Goal: Task Accomplishment & Management: Complete application form

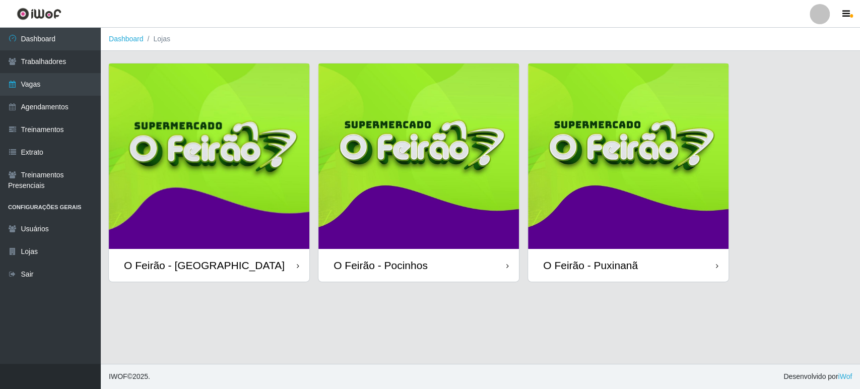
click at [441, 210] on img at bounding box center [418, 155] width 200 height 185
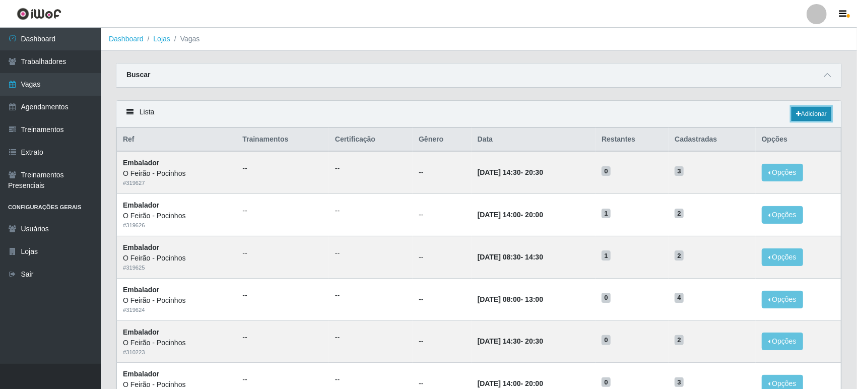
click at [801, 109] on link "Adicionar" at bounding box center [811, 114] width 40 height 14
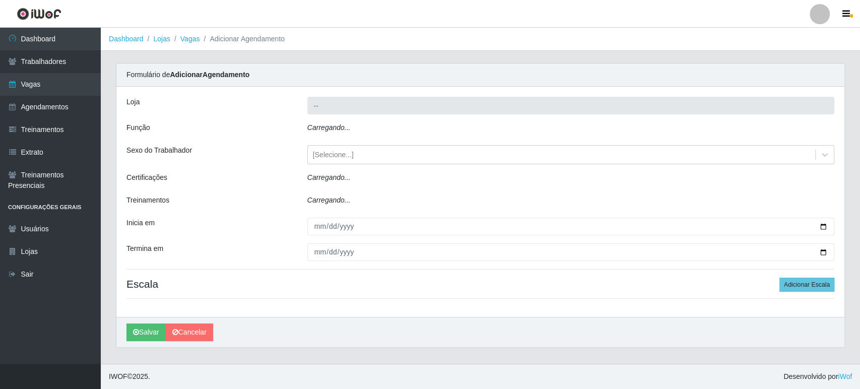
type input "O Feirão - Pocinhos"
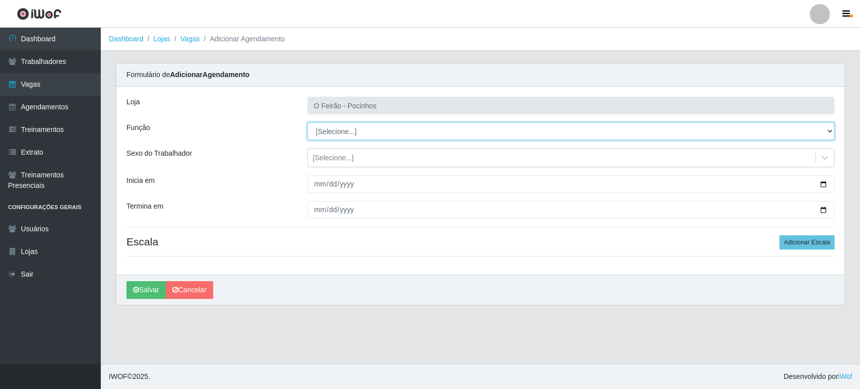
click at [478, 138] on select "[Selecione...] Balconista Balconista + Balconista ++ Embalador Embalador + Emba…" at bounding box center [570, 131] width 527 height 18
select select "1"
click at [307, 122] on select "[Selecione...] Balconista Balconista + Balconista ++ Embalador Embalador + Emba…" at bounding box center [570, 131] width 527 height 18
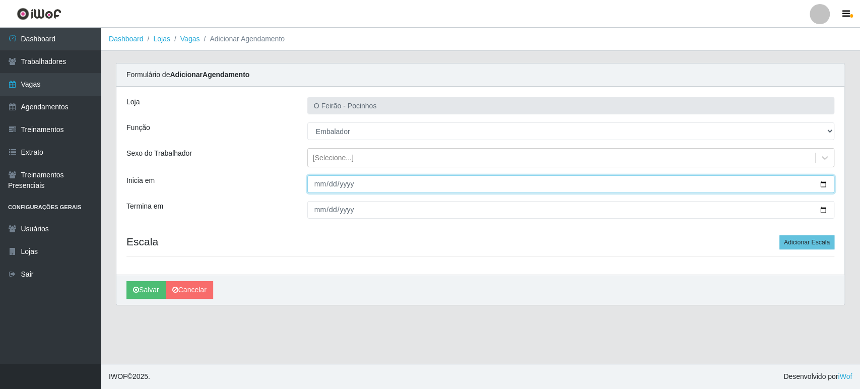
click at [822, 183] on input "Inicia em" at bounding box center [570, 184] width 527 height 18
type input "[DATE]"
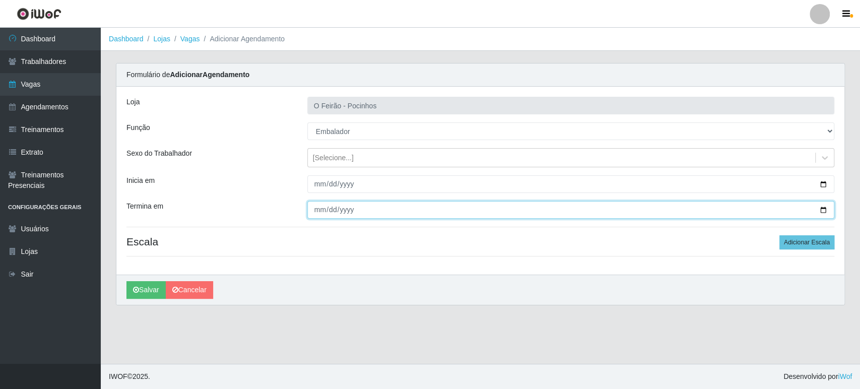
click at [826, 211] on input "Termina em" at bounding box center [570, 210] width 527 height 18
type input "[DATE]"
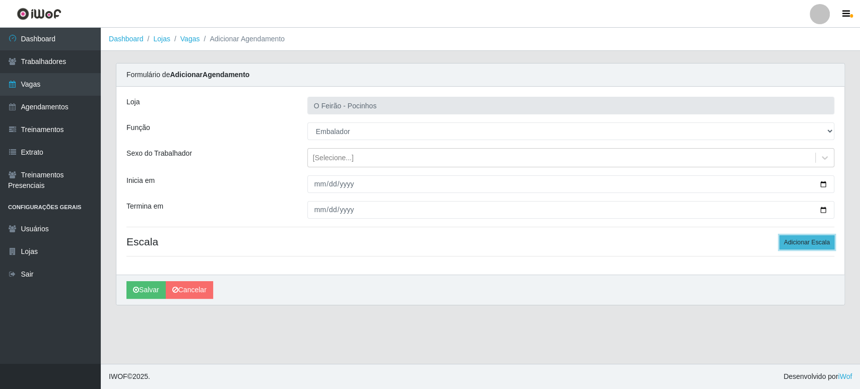
click at [802, 238] on button "Adicionar Escala" at bounding box center [806, 242] width 55 height 14
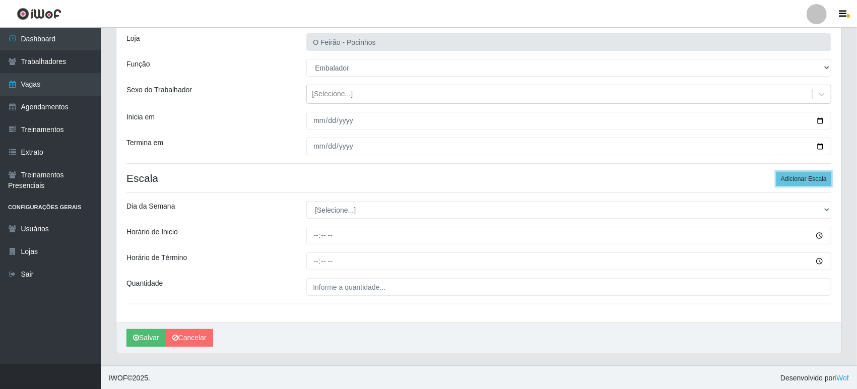
scroll to position [64, 0]
click at [821, 177] on button "Adicionar Escala" at bounding box center [803, 178] width 55 height 14
drag, startPoint x: 821, startPoint y: 177, endPoint x: 777, endPoint y: 189, distance: 45.9
click at [817, 179] on button "Adicionar Escala" at bounding box center [803, 178] width 55 height 14
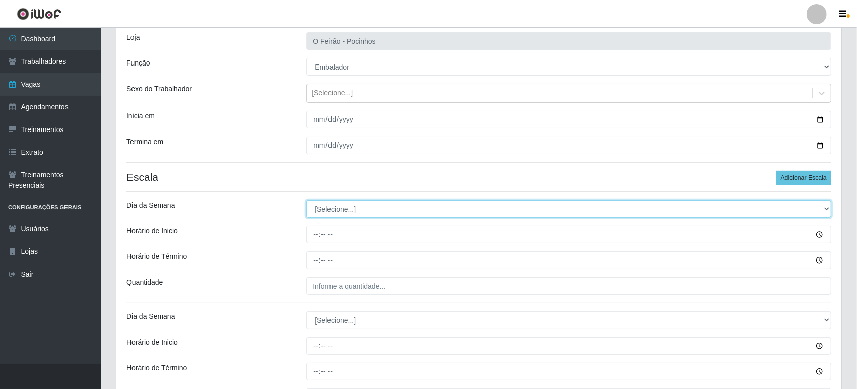
click at [398, 214] on select "[Selecione...] Segunda Terça Quarta Quinta Sexta Sábado Domingo" at bounding box center [568, 209] width 525 height 18
select select "5"
click at [306, 200] on select "[Selecione...] Segunda Terça Quarta Quinta Sexta Sábado Domingo" at bounding box center [568, 209] width 525 height 18
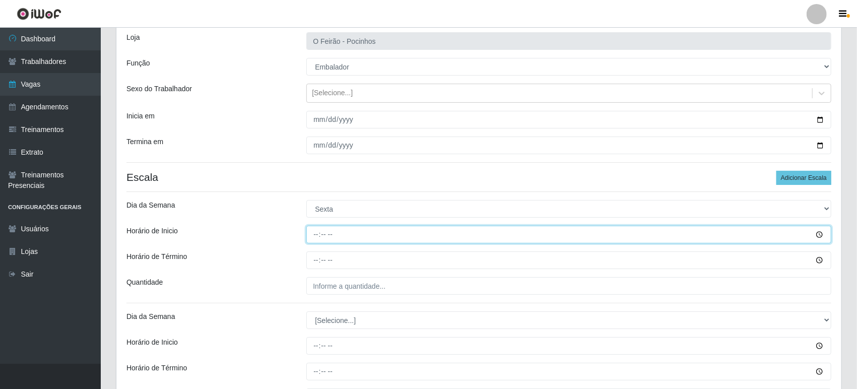
click at [338, 233] on input "Horário de Inicio" at bounding box center [568, 235] width 525 height 18
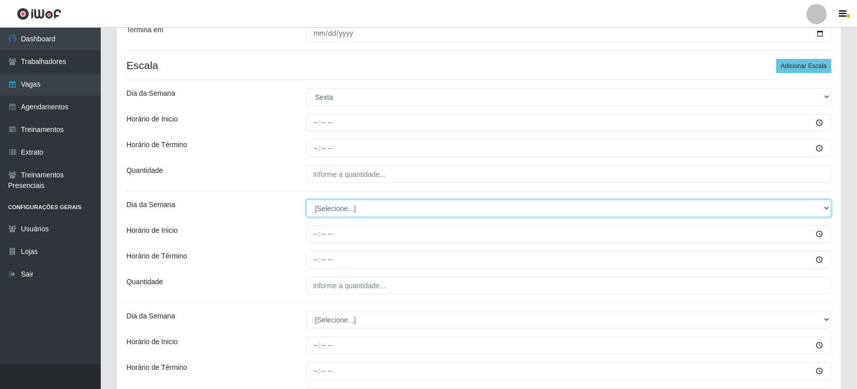
click at [353, 212] on select "[Selecione...] Segunda Terça Quarta Quinta Sexta Sábado Domingo" at bounding box center [568, 208] width 525 height 18
select select "5"
click at [306, 199] on select "[Selecione...] Segunda Terça Quarta Quinta Sexta Sábado Domingo" at bounding box center [568, 208] width 525 height 18
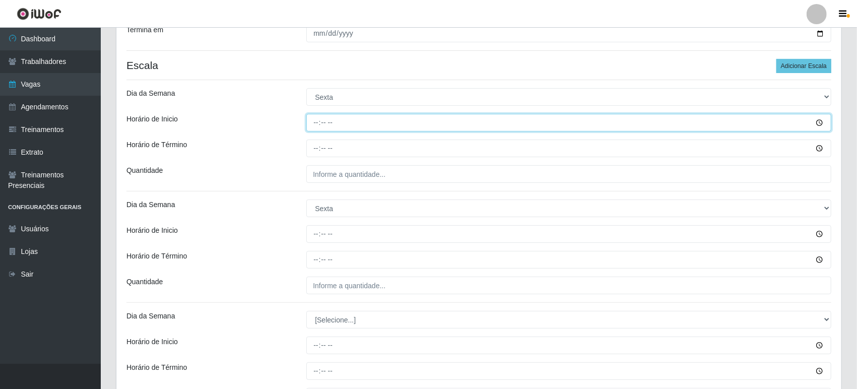
click at [355, 126] on input "Horário de Inicio" at bounding box center [568, 123] width 525 height 18
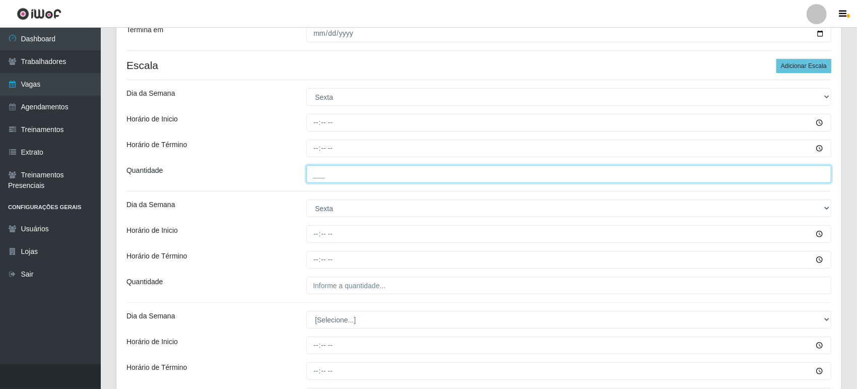
click at [321, 171] on input "___" at bounding box center [568, 174] width 525 height 18
type input "4__"
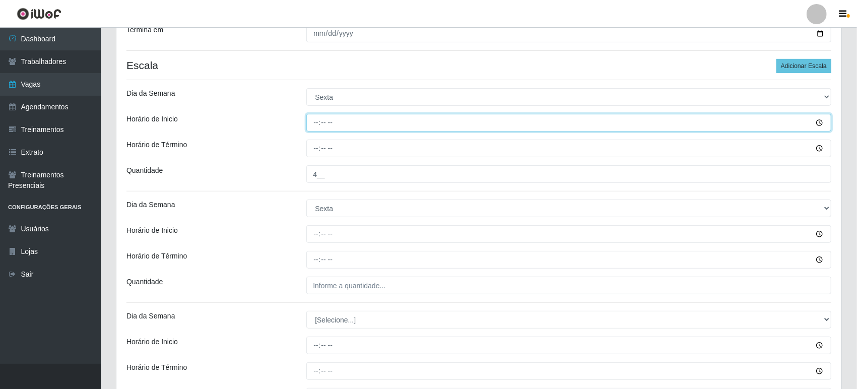
click at [319, 123] on input "Horário de Inicio" at bounding box center [568, 123] width 525 height 18
type input "08:30"
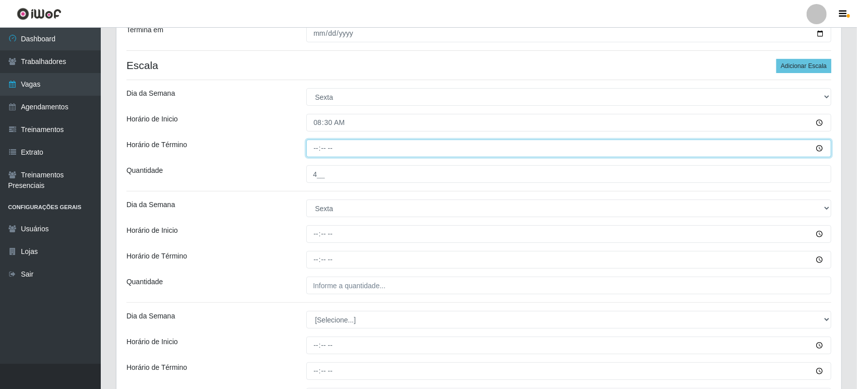
click at [314, 144] on input "Horário de Término" at bounding box center [568, 149] width 525 height 18
type input "13:00"
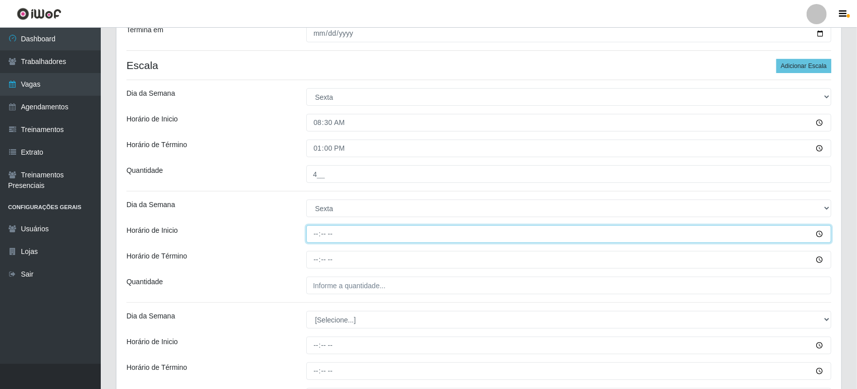
click at [356, 233] on input "Horário de Inicio" at bounding box center [568, 234] width 525 height 18
type input "08:00"
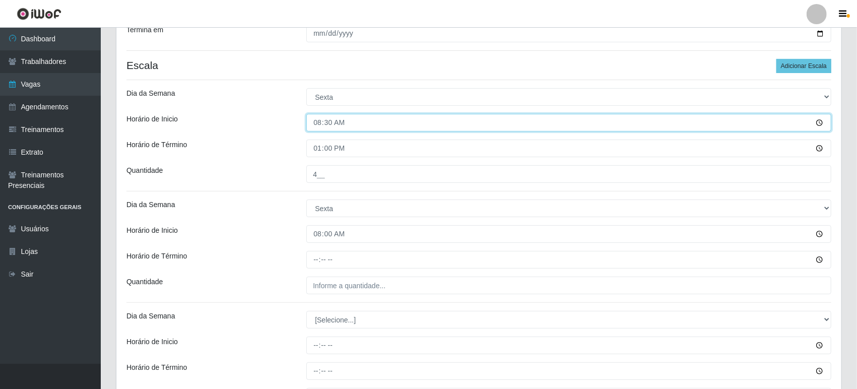
click at [377, 120] on input "08:30" at bounding box center [568, 123] width 525 height 18
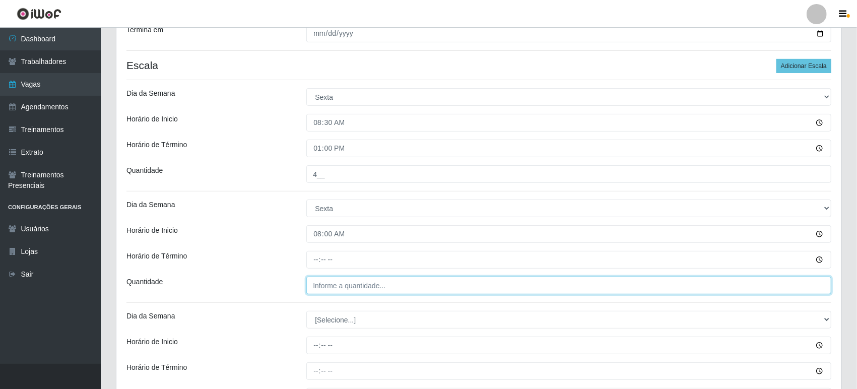
type input "___"
click at [336, 287] on input "___" at bounding box center [568, 286] width 525 height 18
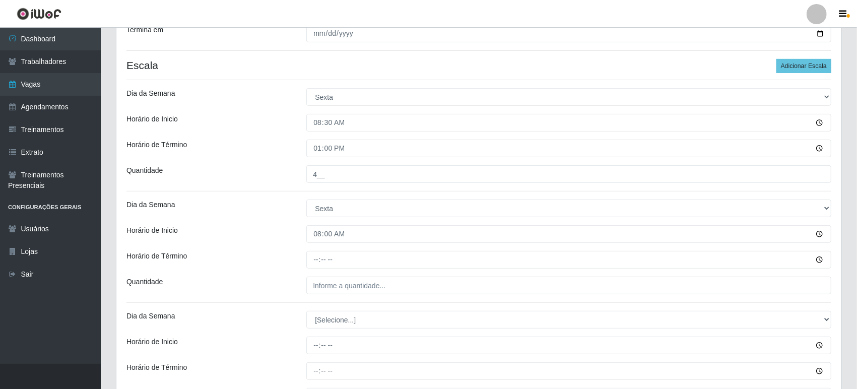
click at [356, 309] on div "Loja O Feirão - Pocinhos Função [Selecione...] Balconista Balconista + Balconis…" at bounding box center [478, 171] width 725 height 522
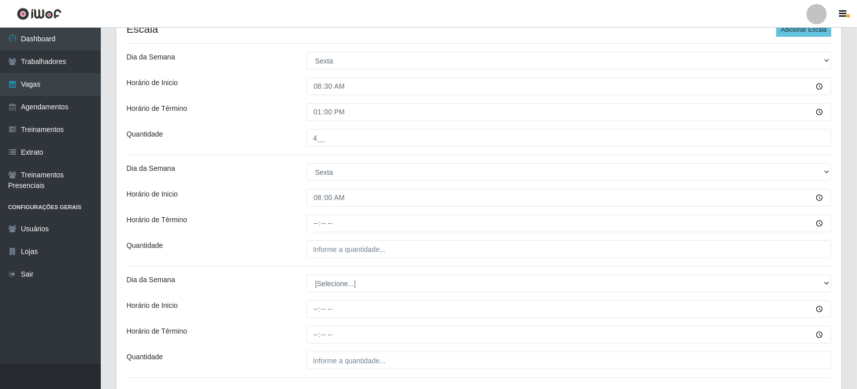
scroll to position [232, 0]
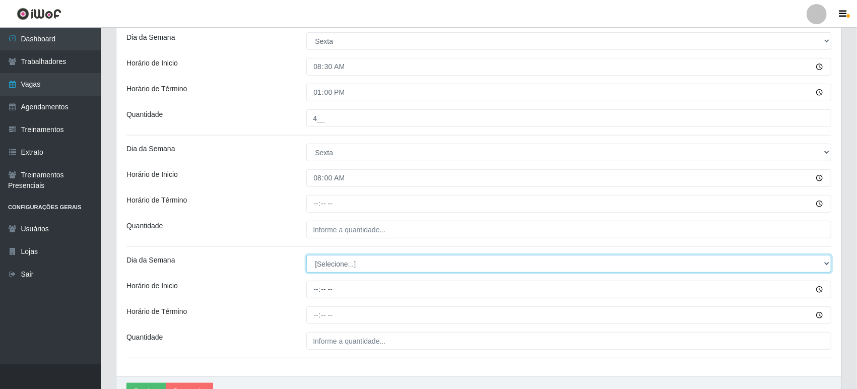
click at [364, 263] on select "[Selecione...] Segunda Terça Quarta Quinta Sexta Sábado Domingo" at bounding box center [568, 264] width 525 height 18
select select "5"
click at [306, 255] on select "[Selecione...] Segunda Terça Quarta Quinta Sexta Sábado Domingo" at bounding box center [568, 264] width 525 height 18
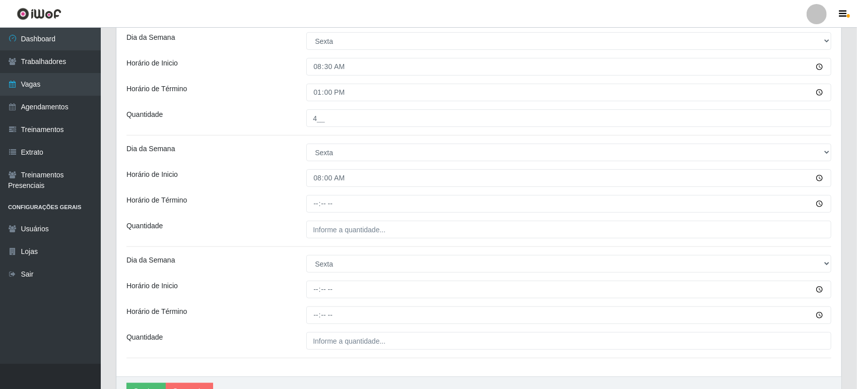
click at [349, 129] on div "Loja O Feirão - Pocinhos Função [Selecione...] Balconista Balconista + Balconis…" at bounding box center [478, 115] width 725 height 522
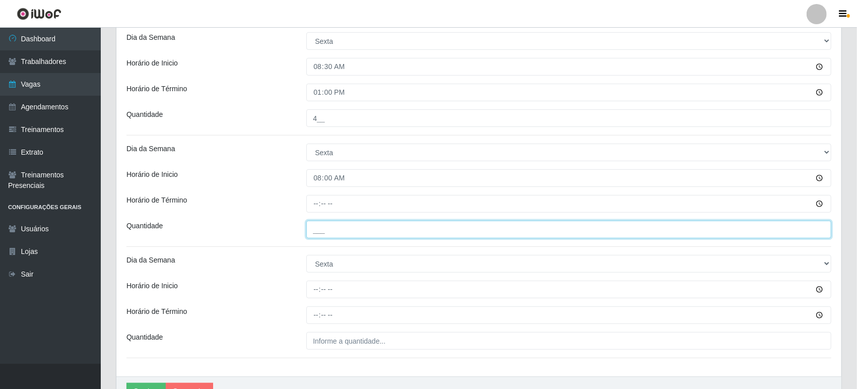
click at [334, 224] on input "___" at bounding box center [568, 230] width 525 height 18
type input "2__"
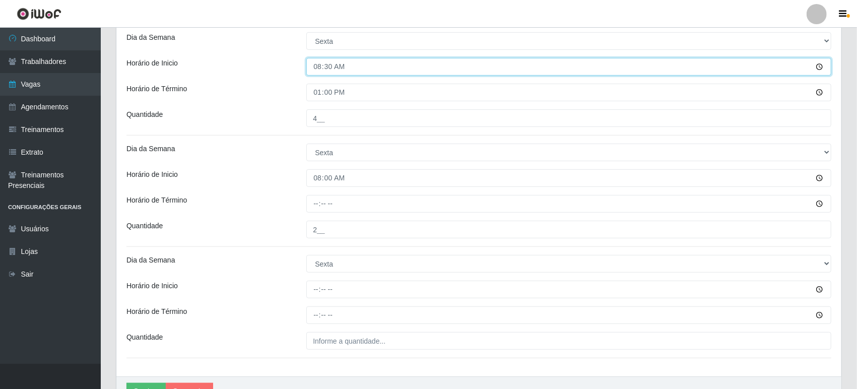
click at [330, 64] on input "08:30" at bounding box center [568, 67] width 525 height 18
type input "08:00"
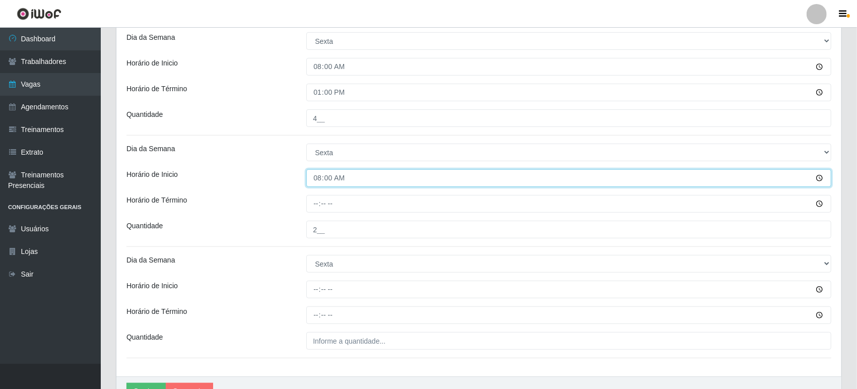
click at [330, 176] on input "08:00" at bounding box center [568, 178] width 525 height 18
type input "08:30"
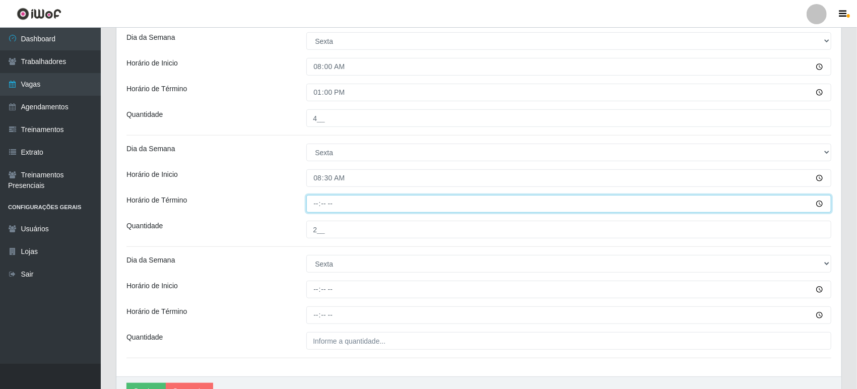
click at [332, 202] on input "Horário de Término" at bounding box center [568, 204] width 525 height 18
type input "14:30"
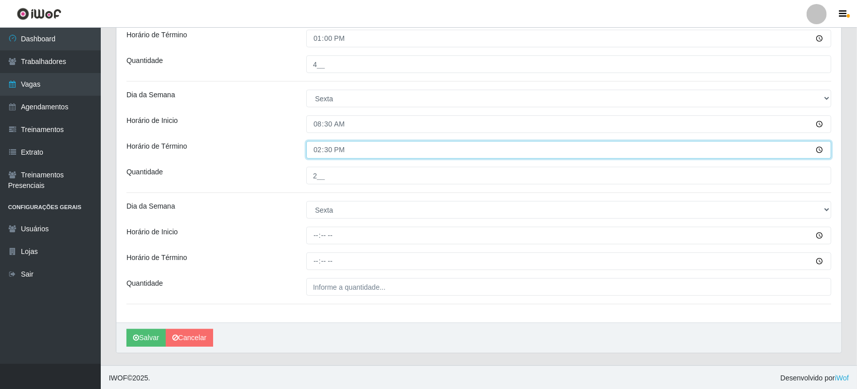
scroll to position [287, 0]
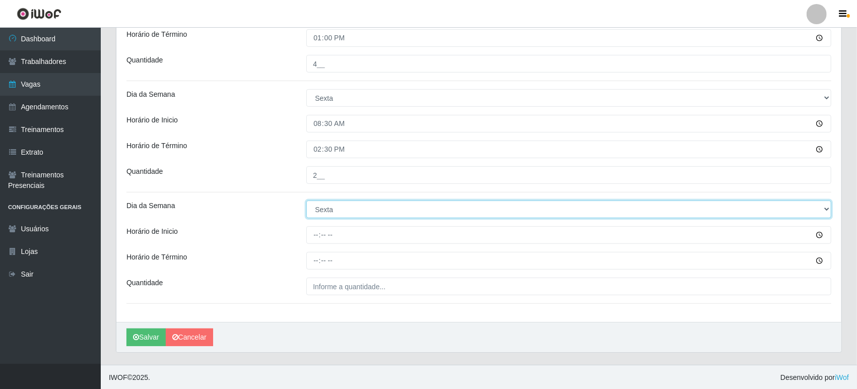
click at [329, 206] on select "[Selecione...] Segunda Terça Quarta Quinta Sexta Sábado Domingo" at bounding box center [568, 209] width 525 height 18
click at [346, 210] on select "[Selecione...] Segunda Terça Quarta Quinta Sexta Sábado Domingo" at bounding box center [568, 209] width 525 height 18
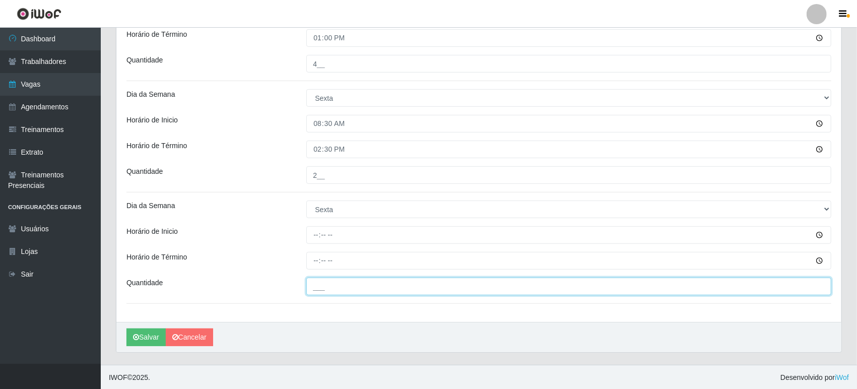
click at [332, 288] on input "___" at bounding box center [568, 287] width 525 height 18
type input "2__"
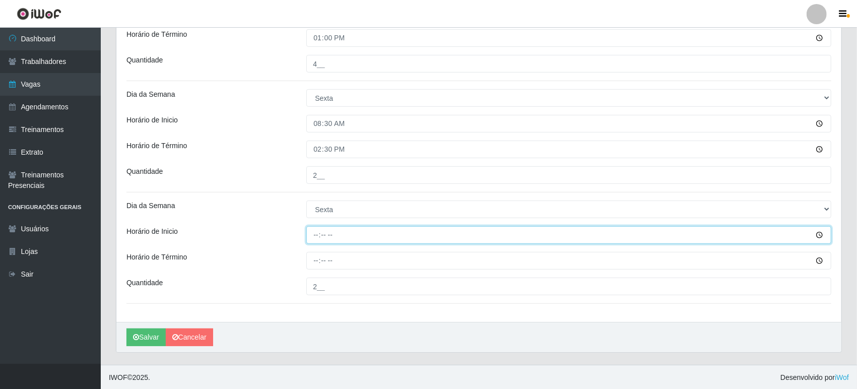
click at [342, 229] on input "Horário de Inicio" at bounding box center [568, 235] width 525 height 18
type input "14:00"
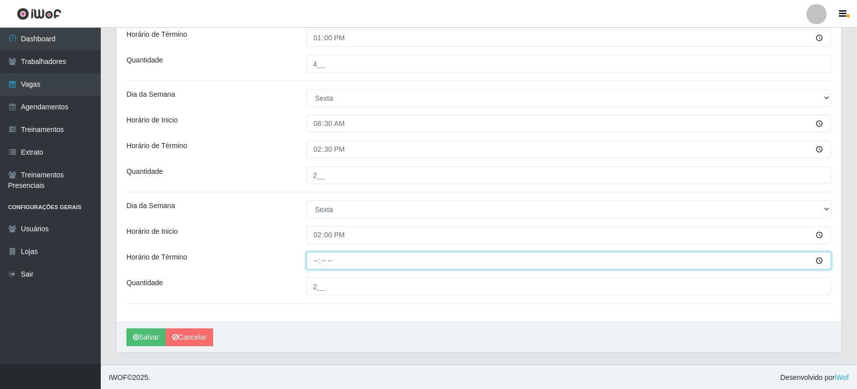
click at [339, 260] on input "Horário de Término" at bounding box center [568, 261] width 525 height 18
type input "20:00"
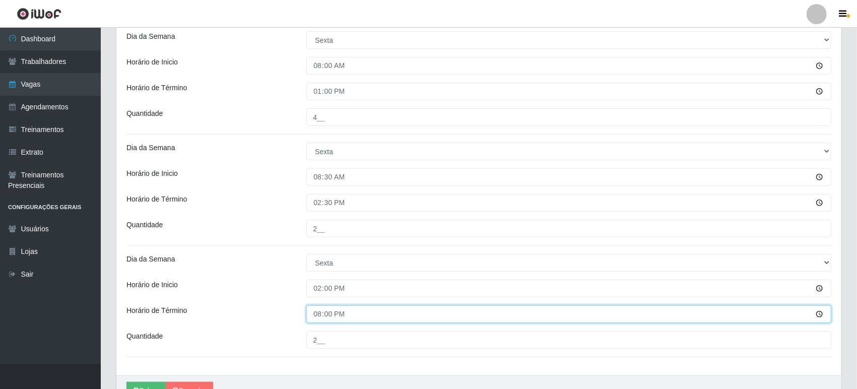
scroll to position [119, 0]
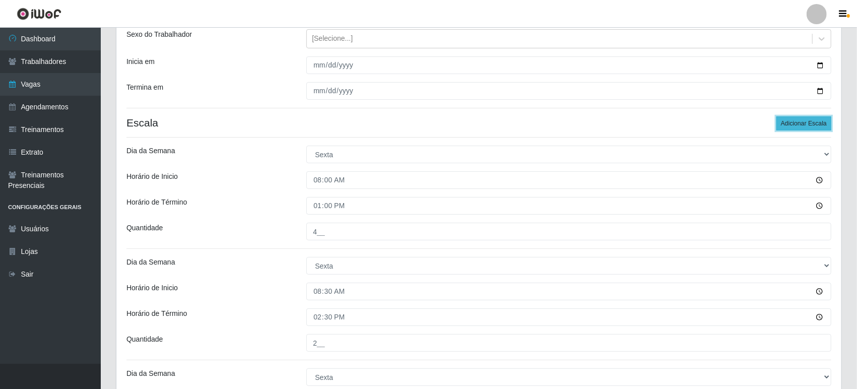
click at [790, 122] on button "Adicionar Escala" at bounding box center [803, 123] width 55 height 14
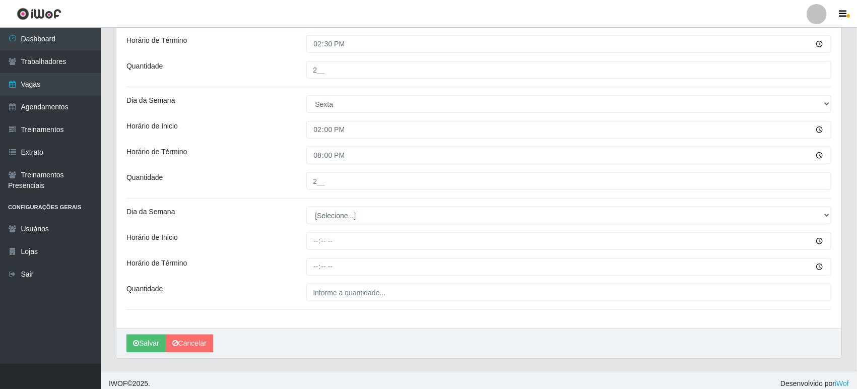
scroll to position [398, 0]
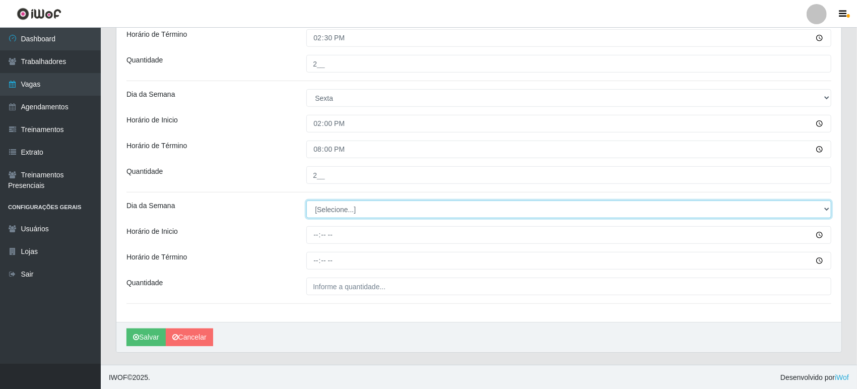
click at [344, 210] on select "[Selecione...] Segunda Terça Quarta Quinta Sexta Sábado Domingo" at bounding box center [568, 209] width 525 height 18
select select "5"
click at [306, 200] on select "[Selecione...] Segunda Terça Quarta Quinta Sexta Sábado Domingo" at bounding box center [568, 209] width 525 height 18
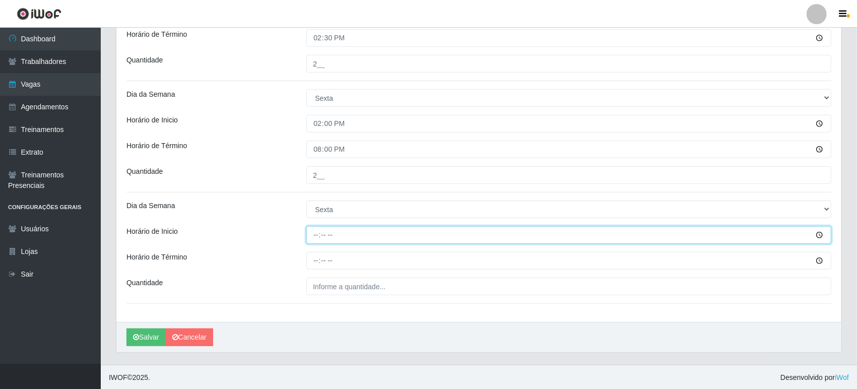
click at [344, 240] on input "Horário de Inicio" at bounding box center [568, 235] width 525 height 18
type input "14:30"
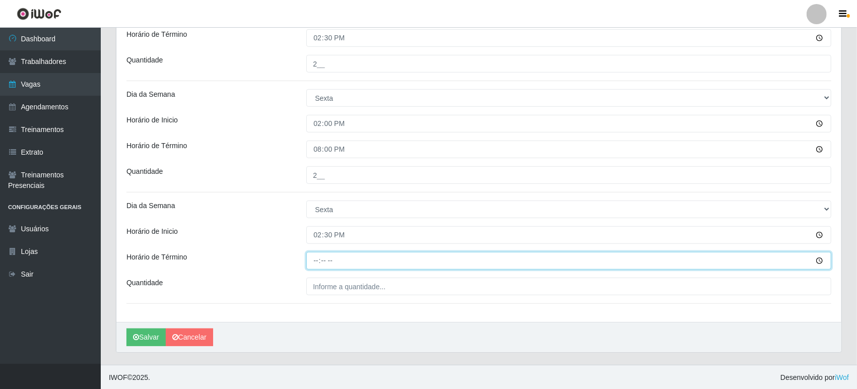
click at [373, 263] on input "Horário de Término" at bounding box center [568, 261] width 525 height 18
type input "20:30"
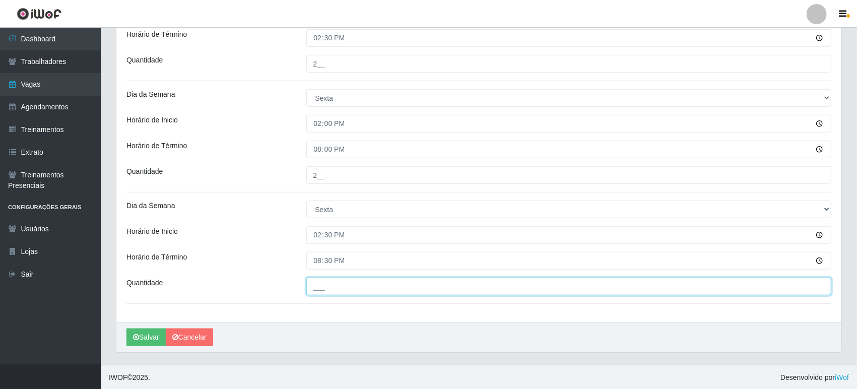
click at [372, 290] on input "___" at bounding box center [568, 287] width 525 height 18
type input "3__"
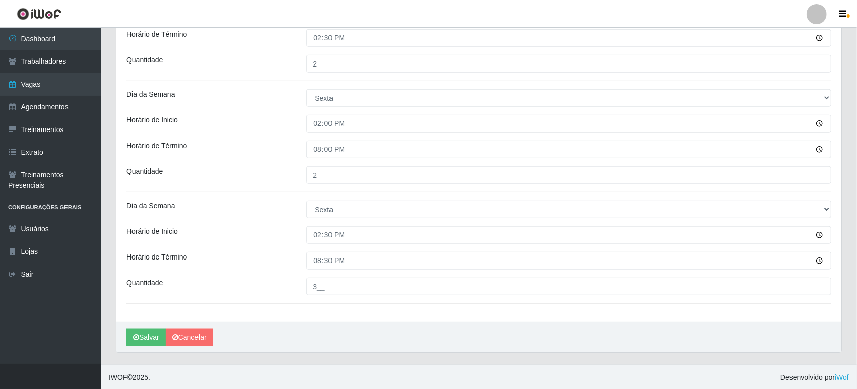
click at [363, 329] on div "[PERSON_NAME]" at bounding box center [478, 337] width 725 height 30
click at [152, 337] on button "Salvar" at bounding box center [145, 337] width 39 height 18
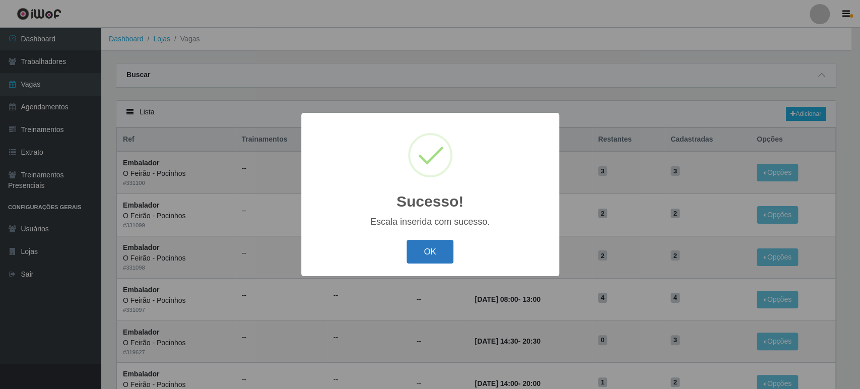
drag, startPoint x: 424, startPoint y: 253, endPoint x: 87, endPoint y: 131, distance: 358.0
click at [423, 253] on button "OK" at bounding box center [429, 252] width 47 height 24
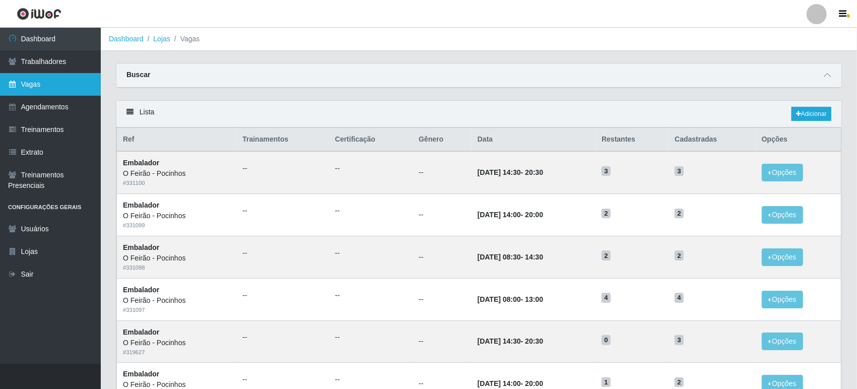
click at [27, 84] on link "Vagas" at bounding box center [50, 84] width 101 height 23
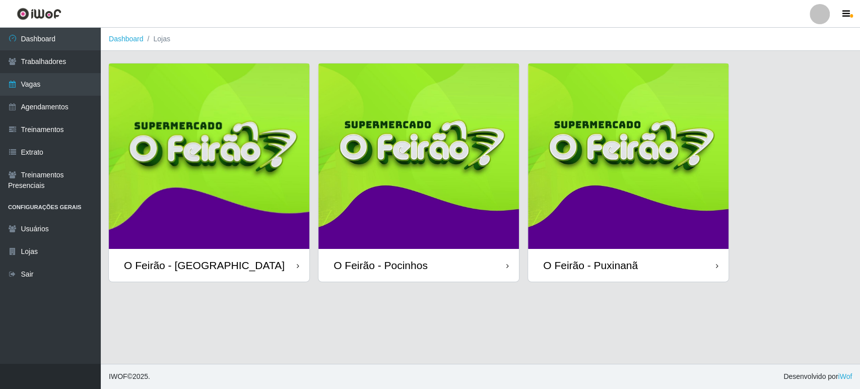
click at [615, 197] on img at bounding box center [628, 155] width 200 height 185
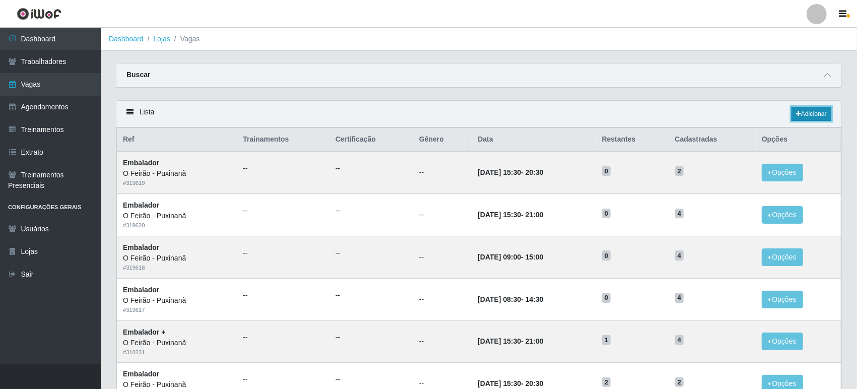
click at [813, 116] on link "Adicionar" at bounding box center [811, 114] width 40 height 14
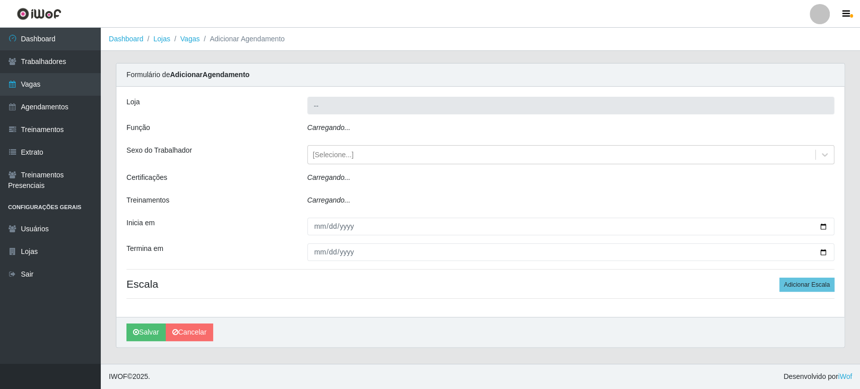
type input "O Feirão - Puxinanã"
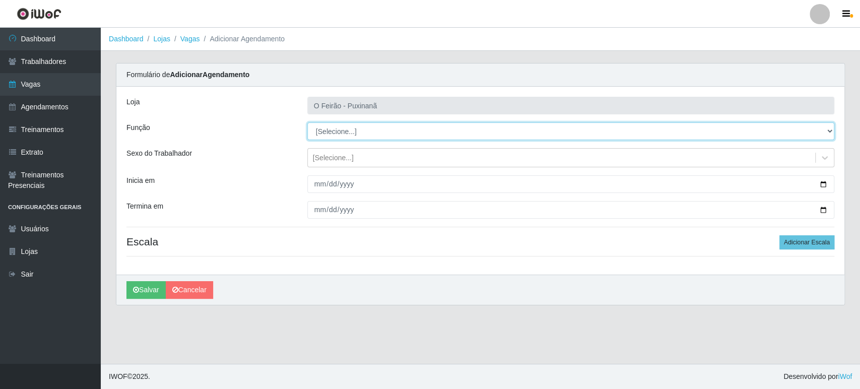
click at [389, 125] on select "[Selecione...] Balconista Balconista + Balconista ++ Embalador Embalador + Emba…" at bounding box center [570, 131] width 527 height 18
select select "1"
click at [307, 122] on select "[Selecione...] Balconista Balconista + Balconista ++ Embalador Embalador + Emba…" at bounding box center [570, 131] width 527 height 18
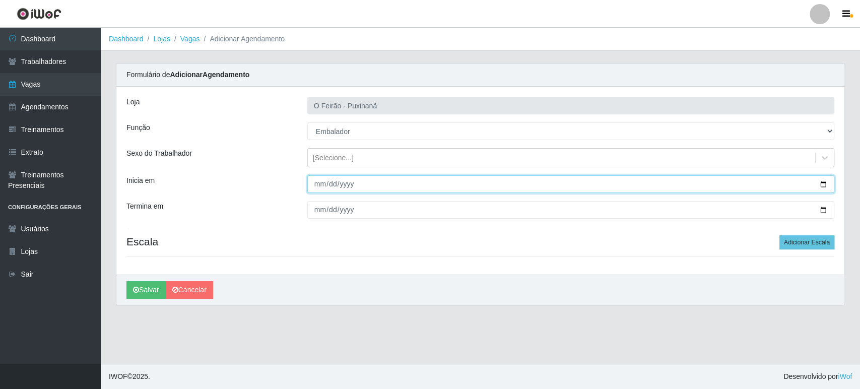
click at [821, 182] on input "Inicia em" at bounding box center [570, 184] width 527 height 18
type input "[DATE]"
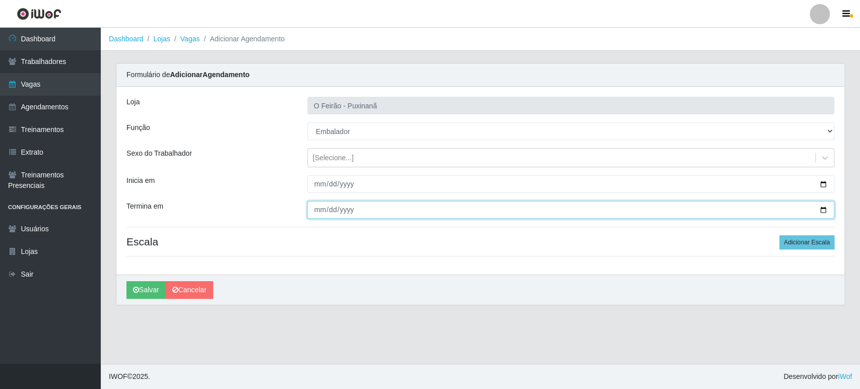
click at [825, 212] on input "Termina em" at bounding box center [570, 210] width 527 height 18
type input "[DATE]"
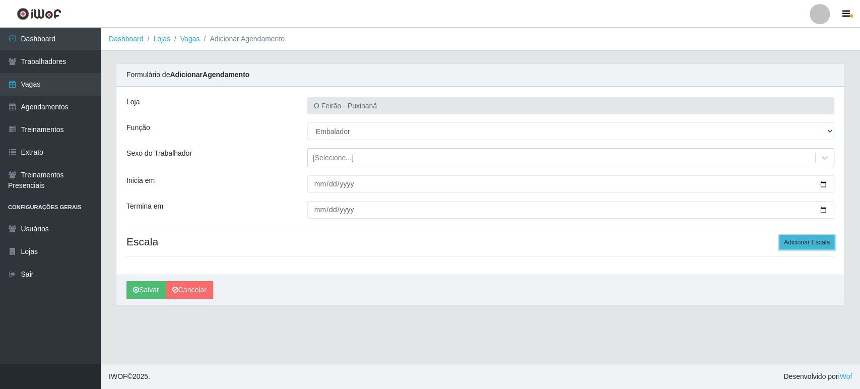
click at [831, 246] on button "Adicionar Escala" at bounding box center [806, 242] width 55 height 14
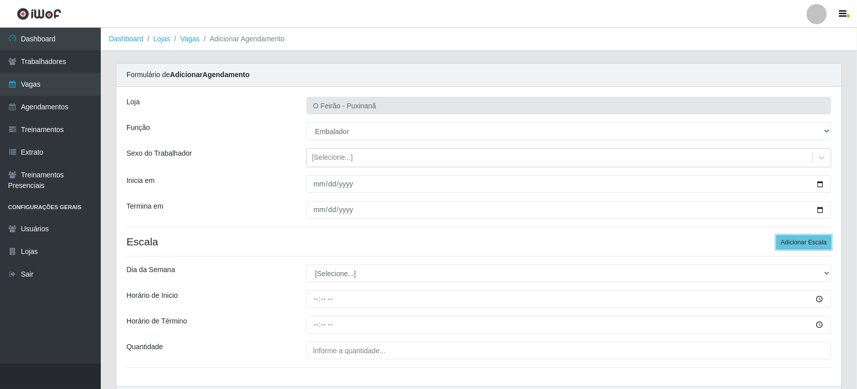
scroll to position [64, 0]
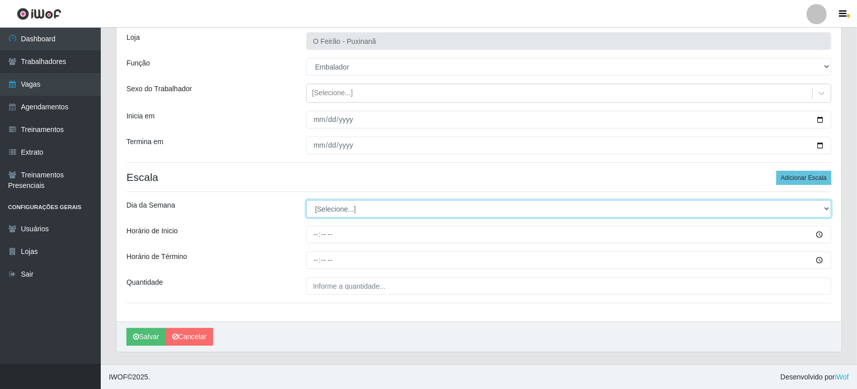
click at [369, 211] on select "[Selecione...] Segunda Terça Quarta Quinta Sexta Sábado Domingo" at bounding box center [568, 209] width 525 height 18
select select "5"
click at [306, 200] on select "[Selecione...] Segunda Terça Quarta Quinta Sexta Sábado Domingo" at bounding box center [568, 209] width 525 height 18
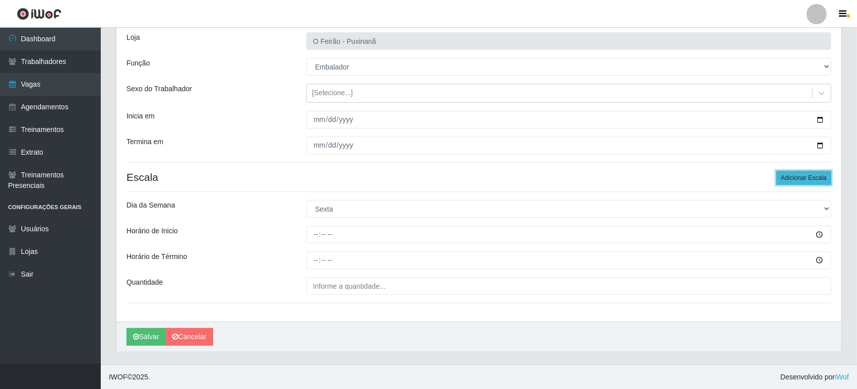
click at [814, 176] on button "Adicionar Escala" at bounding box center [803, 178] width 55 height 14
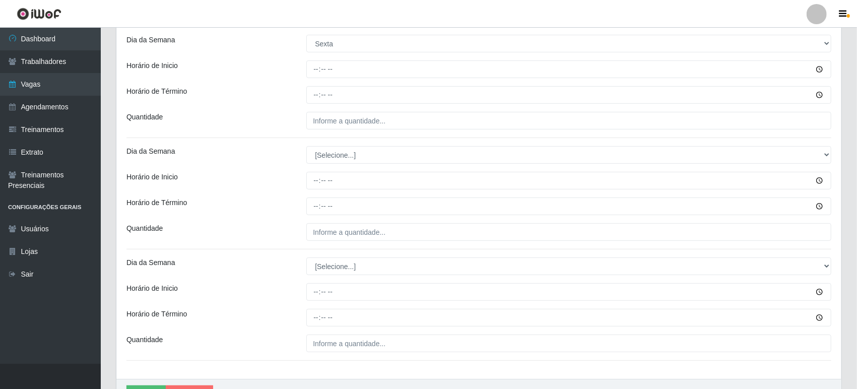
scroll to position [232, 0]
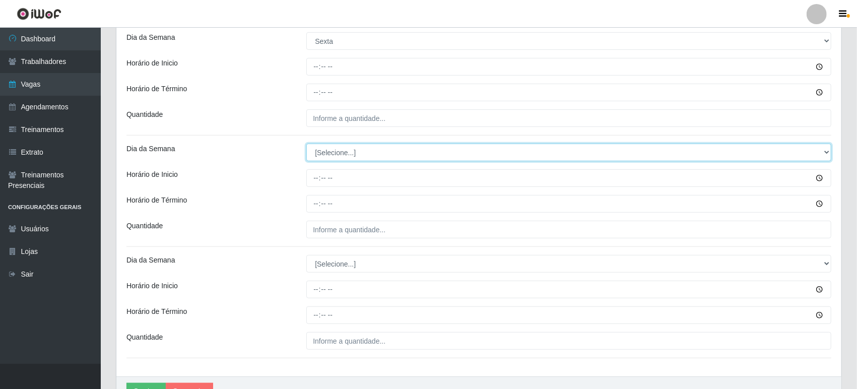
click at [374, 152] on select "[Selecione...] Segunda Terça Quarta Quinta Sexta Sábado Domingo" at bounding box center [568, 153] width 525 height 18
select select "5"
click at [306, 144] on select "[Selecione...] Segunda Terça Quarta Quinta Sexta Sábado Domingo" at bounding box center [568, 153] width 525 height 18
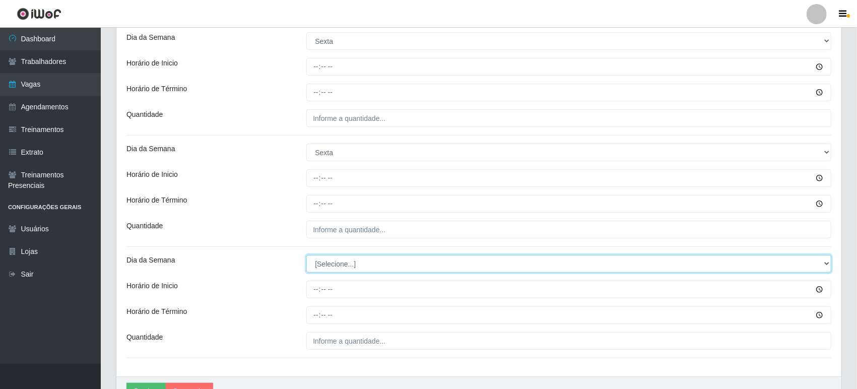
click at [341, 267] on select "[Selecione...] Segunda Terça Quarta Quinta Sexta Sábado Domingo" at bounding box center [568, 264] width 525 height 18
select select "5"
click at [306, 255] on select "[Selecione...] Segunda Terça Quarta Quinta Sexta Sábado Domingo" at bounding box center [568, 264] width 525 height 18
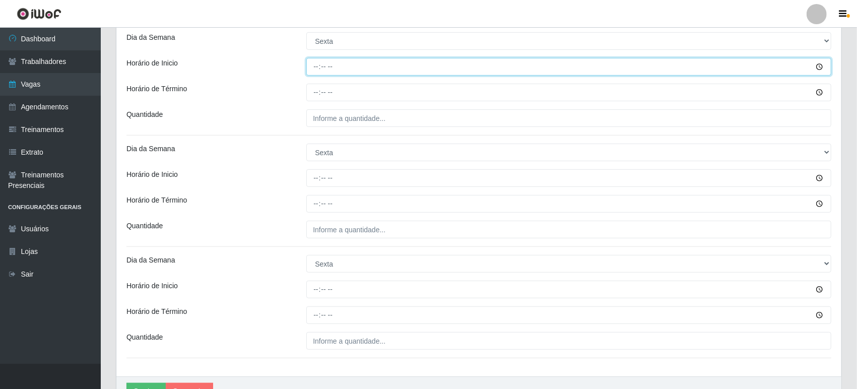
click at [365, 67] on input "Horário de Inicio" at bounding box center [568, 67] width 525 height 18
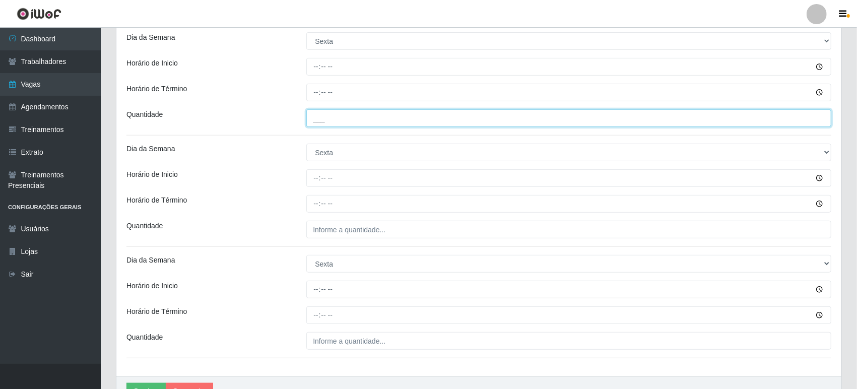
click at [363, 111] on input "___" at bounding box center [568, 118] width 525 height 18
type input "4__"
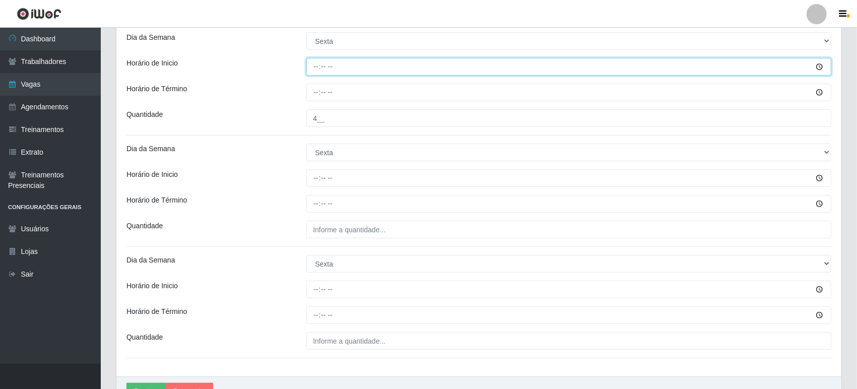
click at [362, 62] on input "Horário de Inicio" at bounding box center [568, 67] width 525 height 18
type input "08:30"
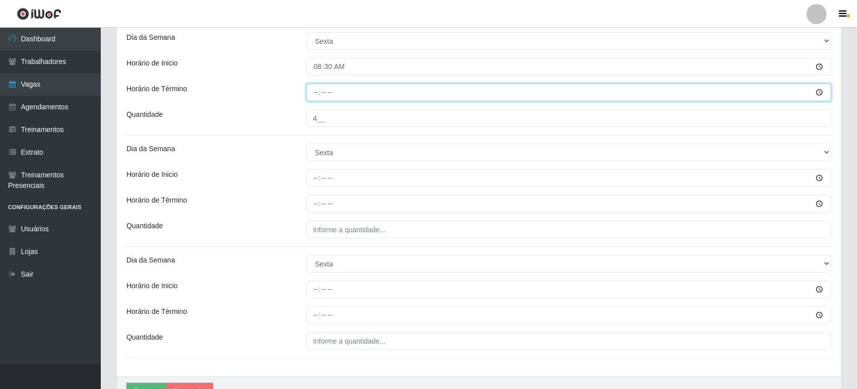
click at [339, 92] on input "Horário de Término" at bounding box center [568, 93] width 525 height 18
type input "14:30"
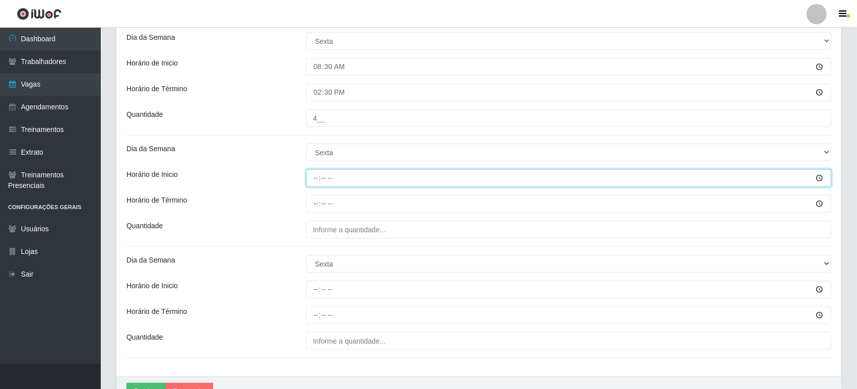
click at [332, 173] on input "Horário de Inicio" at bounding box center [568, 178] width 525 height 18
type input "09:00"
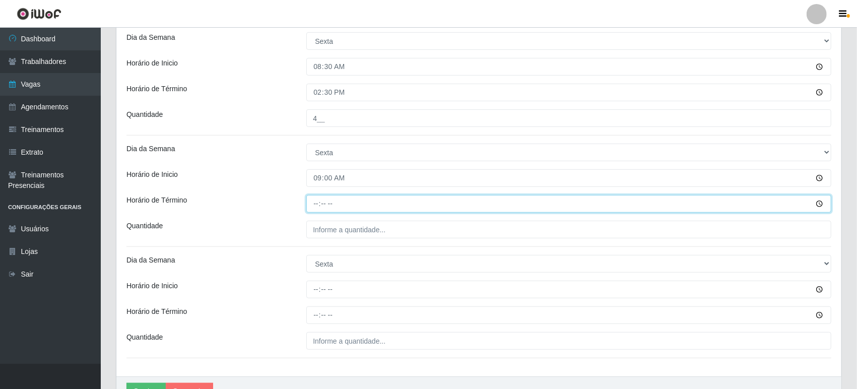
click at [344, 202] on input "Horário de Término" at bounding box center [568, 204] width 525 height 18
type input "15:00"
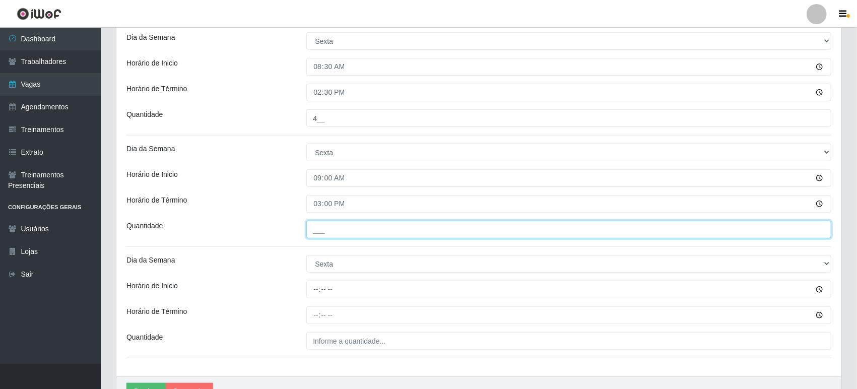
click at [339, 221] on input "___" at bounding box center [568, 230] width 525 height 18
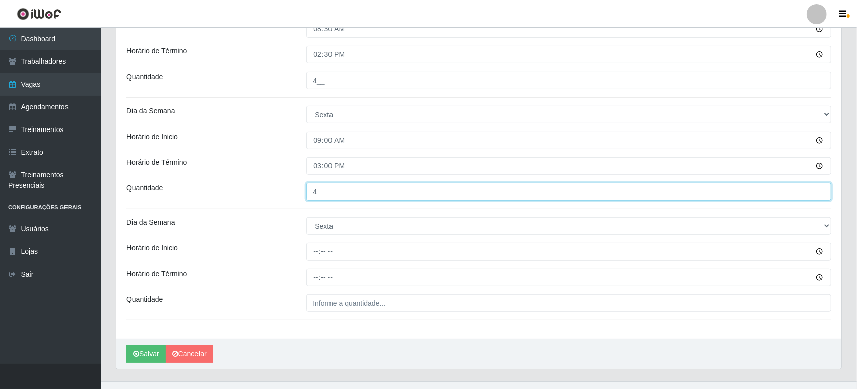
scroll to position [287, 0]
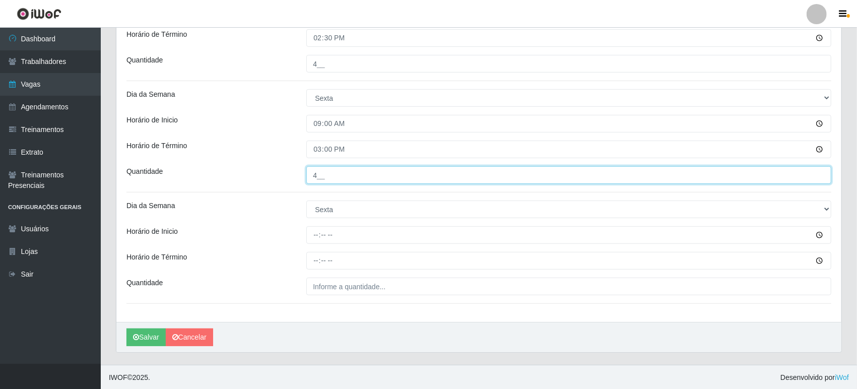
type input "4__"
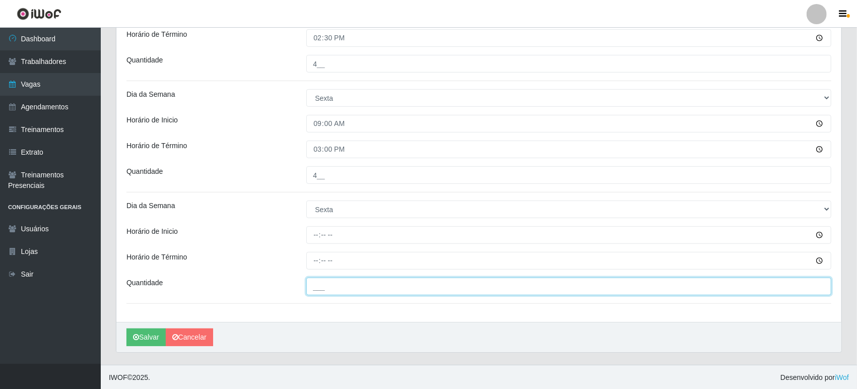
click at [338, 282] on input "___" at bounding box center [568, 287] width 525 height 18
type input "4__"
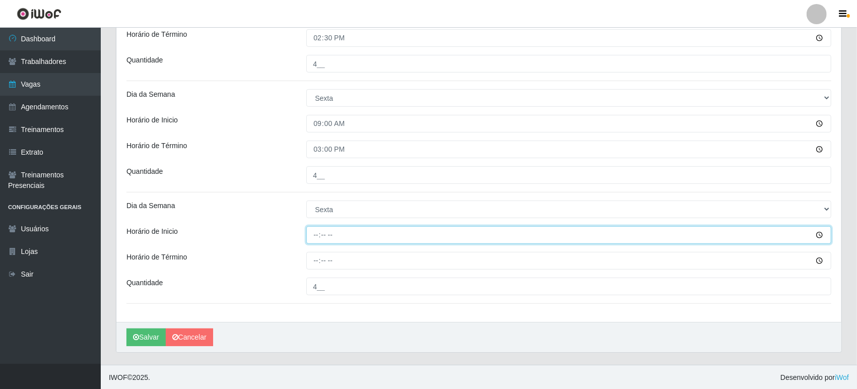
click at [346, 233] on input "Horário de Inicio" at bounding box center [568, 235] width 525 height 18
type input "15:30"
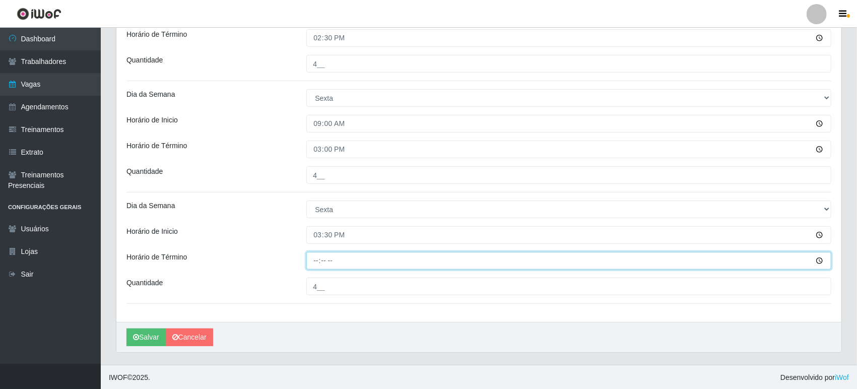
click at [339, 260] on input "Horário de Término" at bounding box center [568, 261] width 525 height 18
type input "20:30"
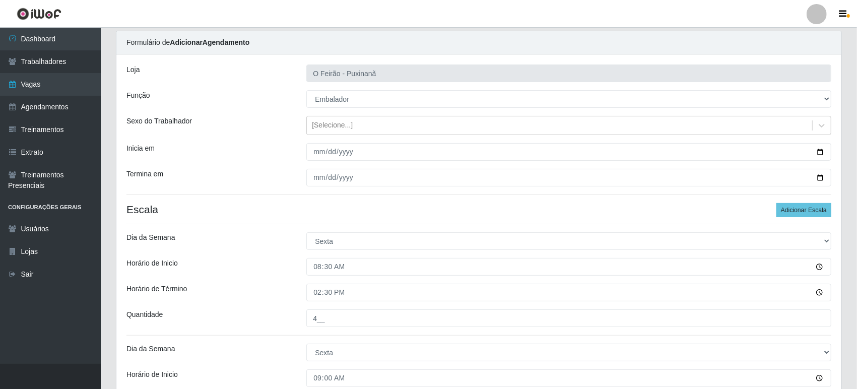
scroll to position [7, 0]
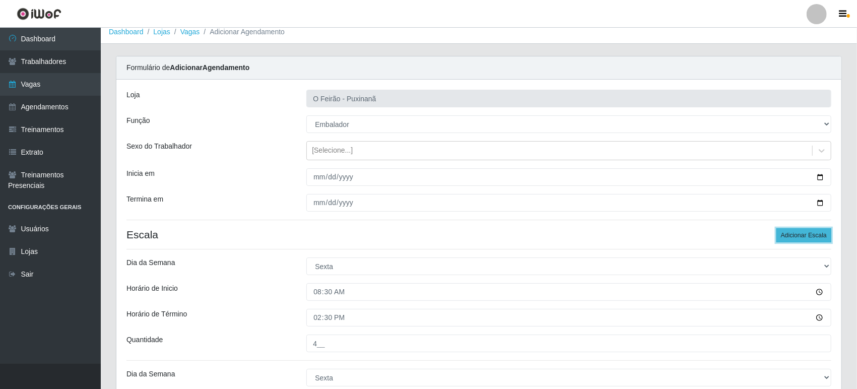
click at [818, 233] on button "Adicionar Escala" at bounding box center [803, 235] width 55 height 14
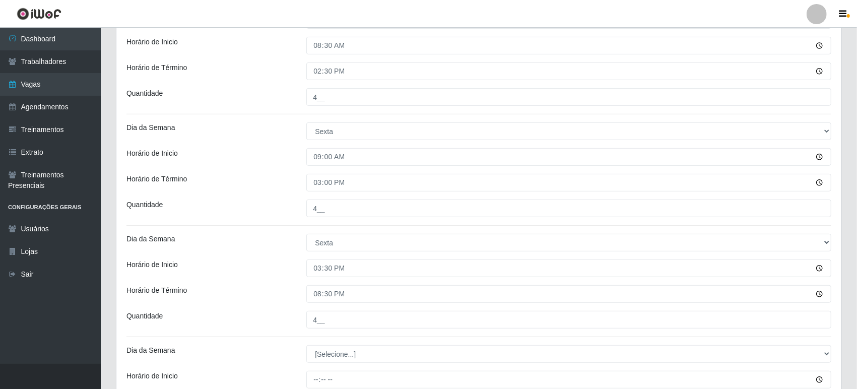
scroll to position [398, 0]
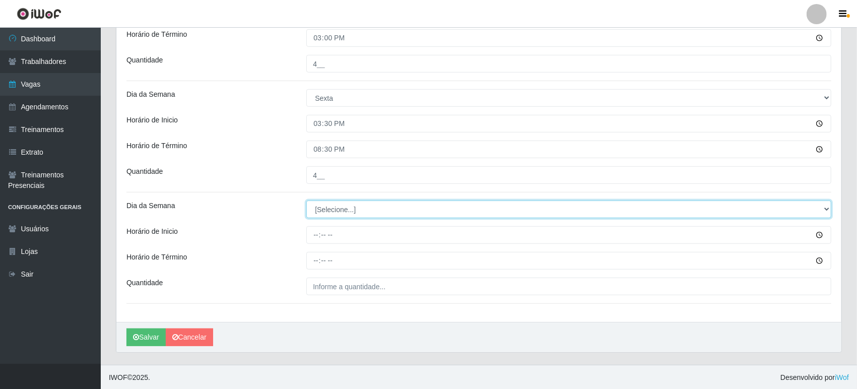
click at [367, 210] on select "[Selecione...] Segunda Terça Quarta Quinta Sexta Sábado Domingo" at bounding box center [568, 209] width 525 height 18
select select "5"
click at [306, 200] on select "[Selecione...] Segunda Terça Quarta Quinta Sexta Sábado Domingo" at bounding box center [568, 209] width 525 height 18
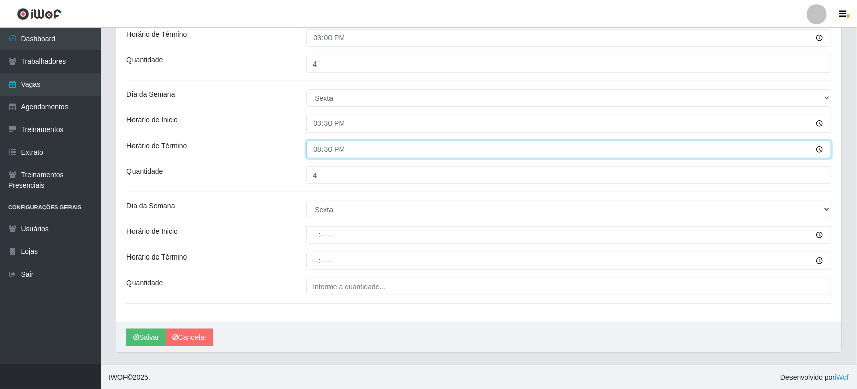
click at [327, 152] on input "20:30" at bounding box center [568, 150] width 525 height 18
type input "21:00"
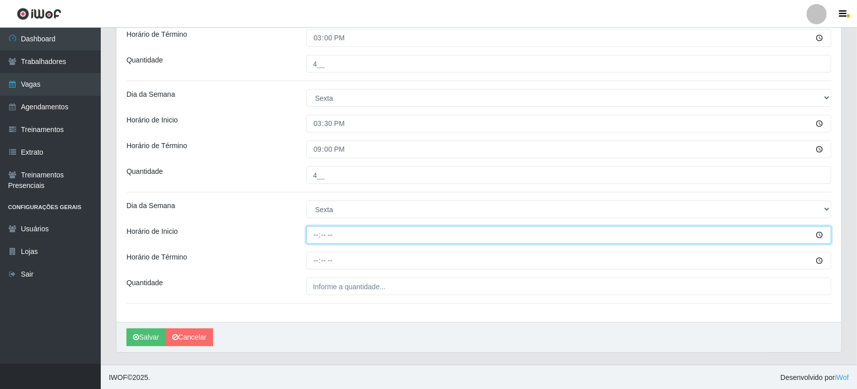
click at [335, 242] on input "Horário de Inicio" at bounding box center [568, 235] width 525 height 18
type input "15:30"
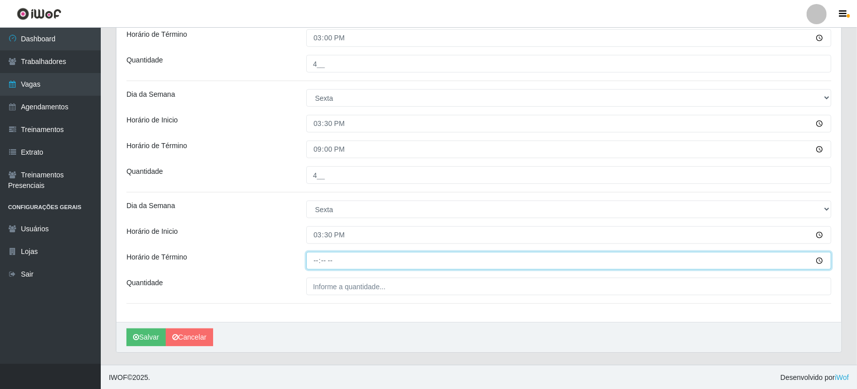
click at [354, 261] on input "Horário de Término" at bounding box center [568, 261] width 525 height 18
type input "20:30"
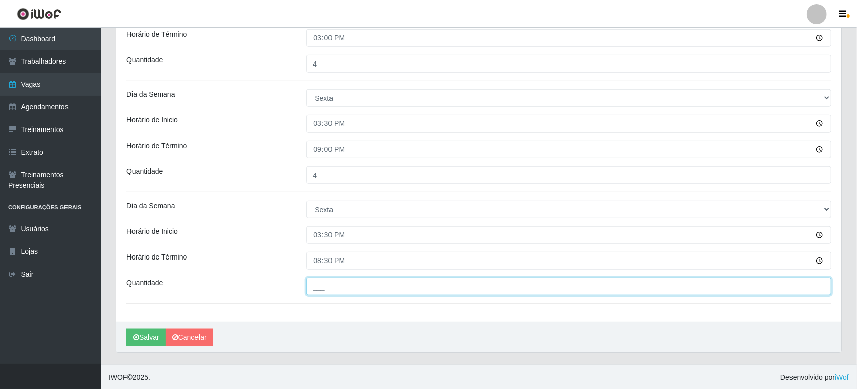
click at [355, 282] on input "___" at bounding box center [568, 287] width 525 height 18
type input "2__"
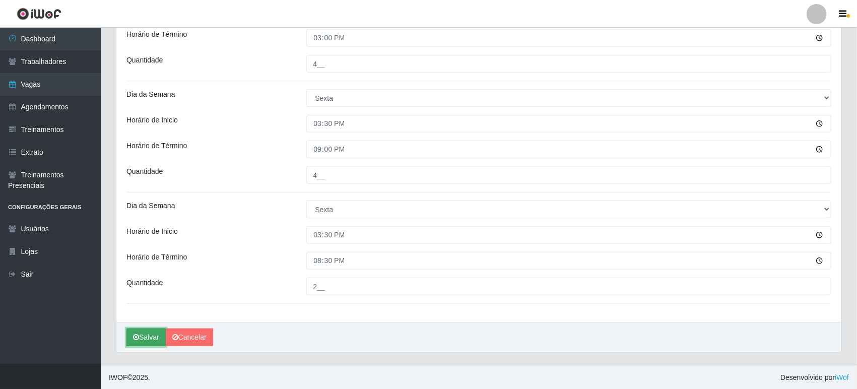
click at [143, 334] on button "Salvar" at bounding box center [145, 337] width 39 height 18
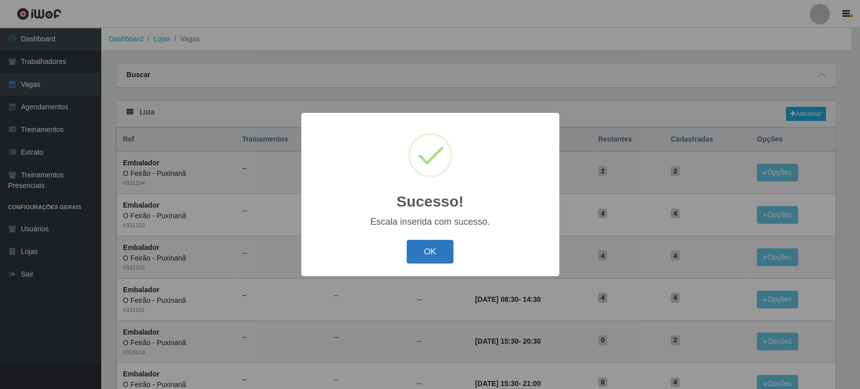
click at [430, 254] on button "OK" at bounding box center [429, 252] width 47 height 24
